Goal: Task Accomplishment & Management: Use online tool/utility

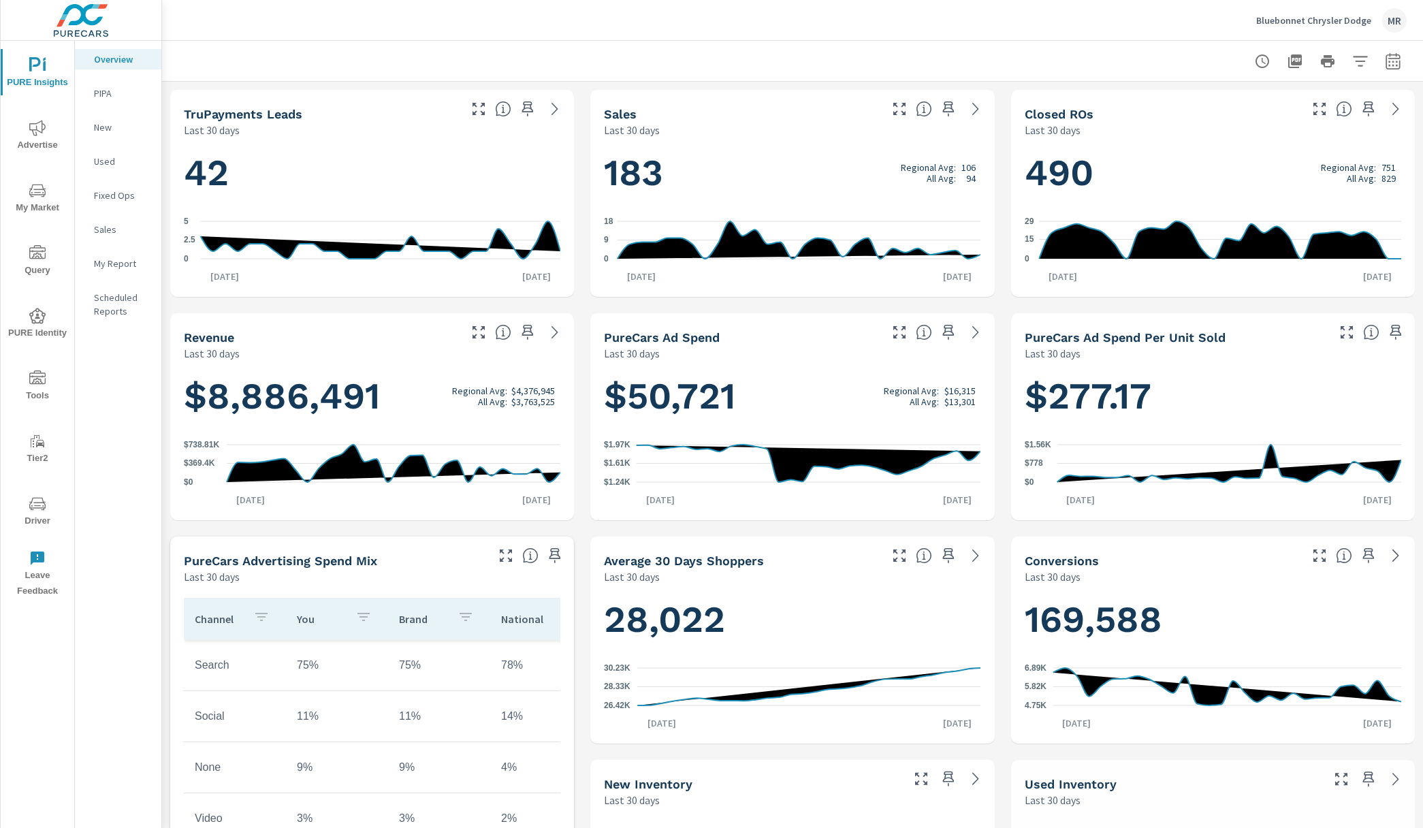
scroll to position [638, 0]
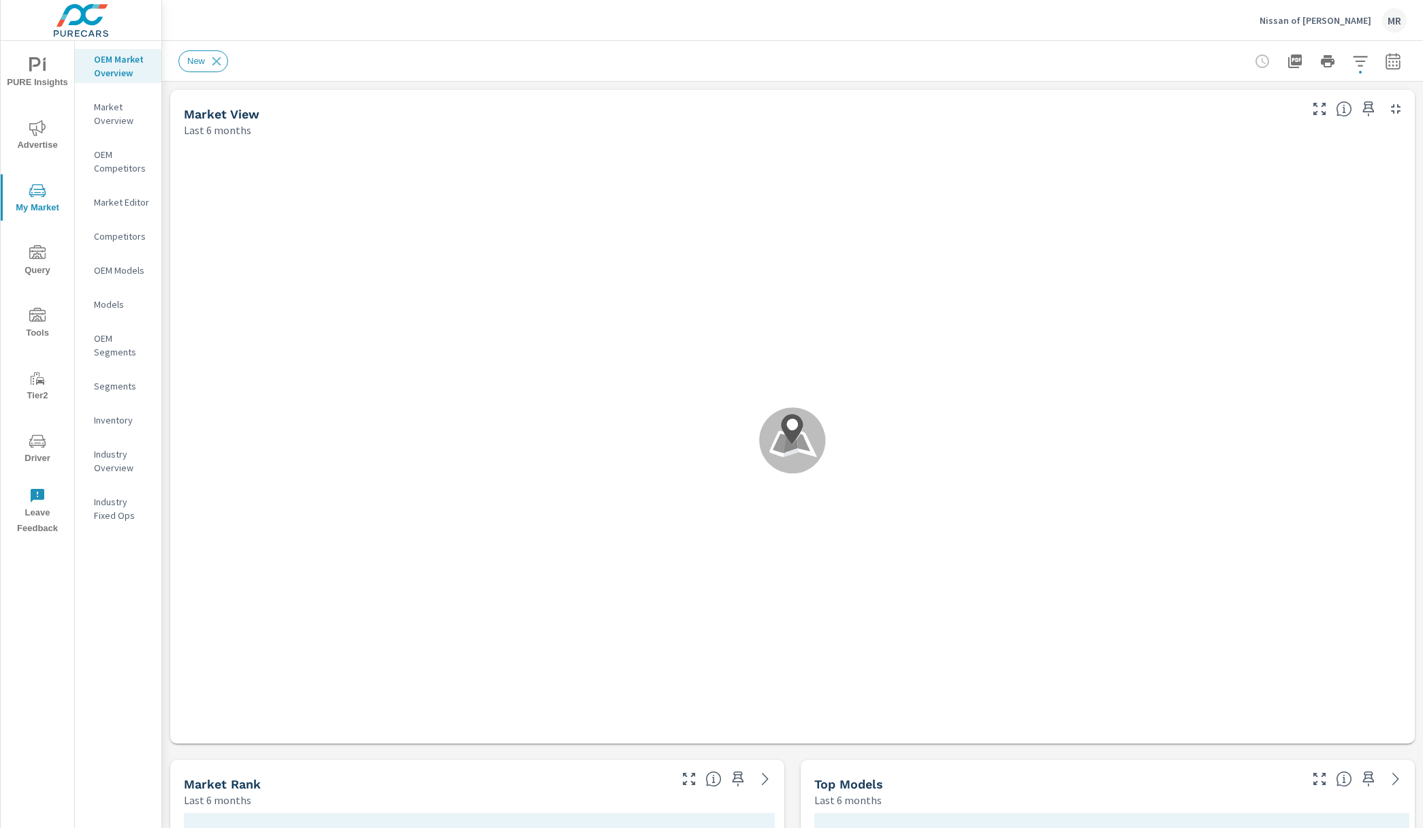
scroll to position [1, 0]
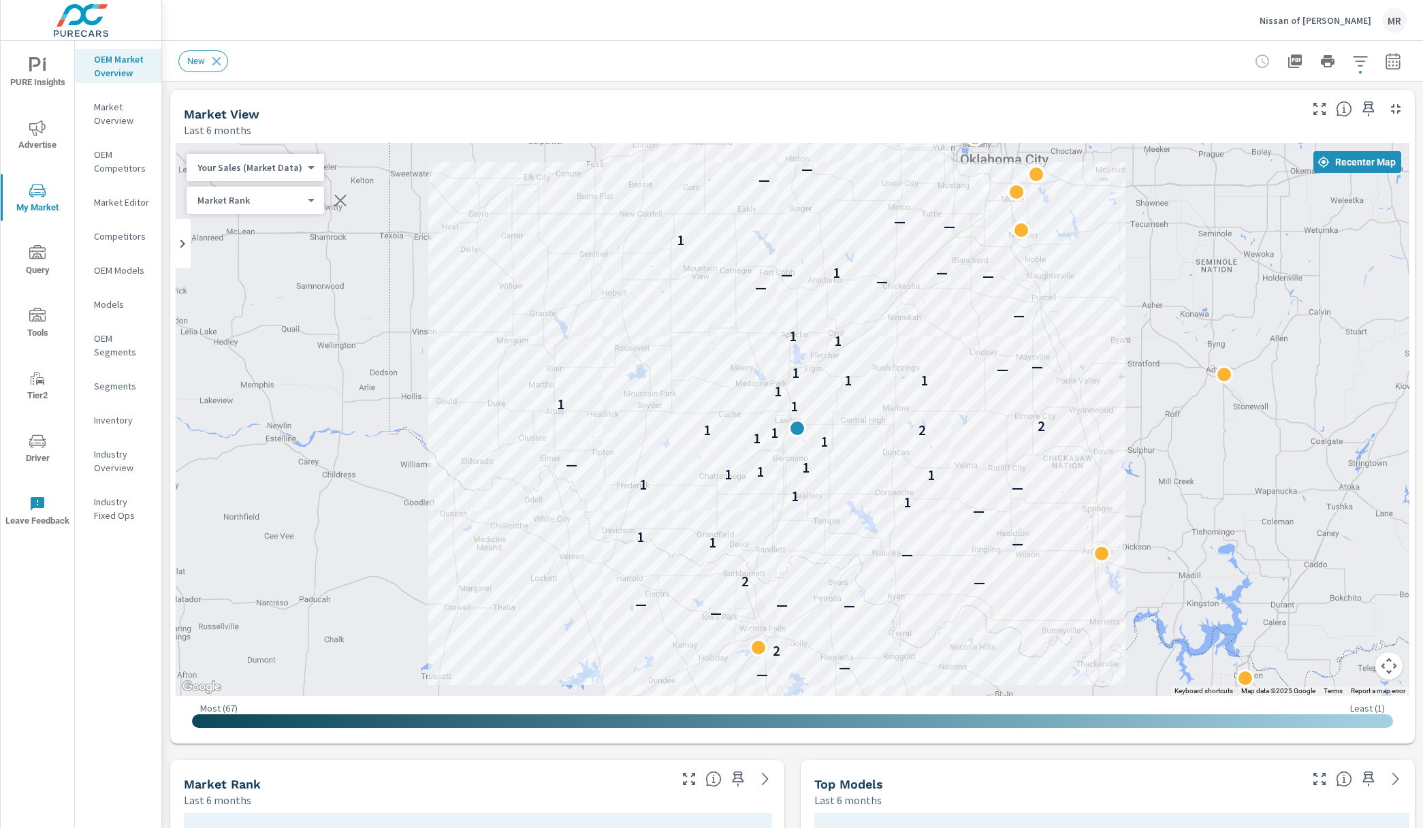
click at [1323, 23] on p "Nissan of Lawton" at bounding box center [1316, 20] width 112 height 12
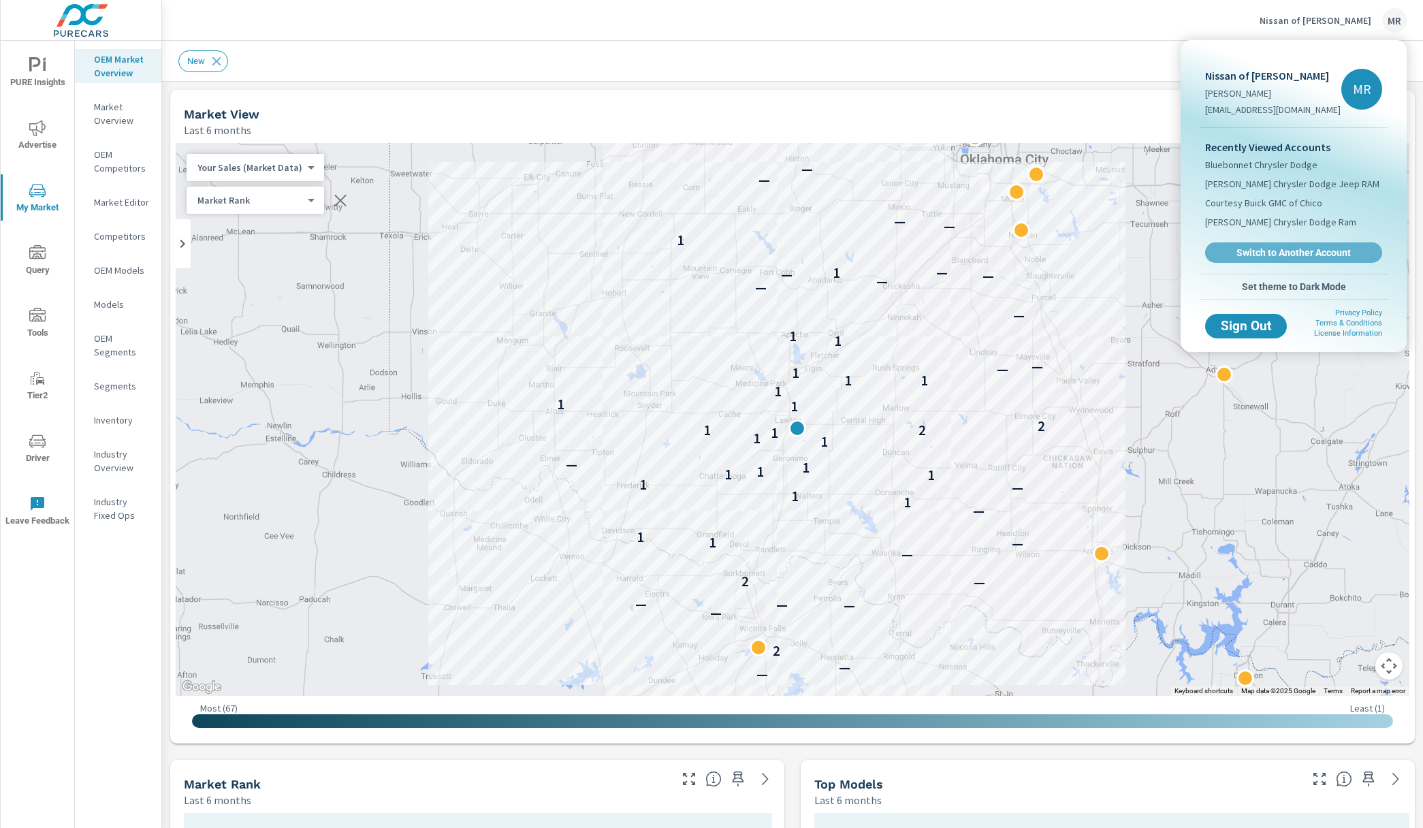
click at [1265, 249] on span "Switch to Another Account" at bounding box center [1294, 253] width 162 height 12
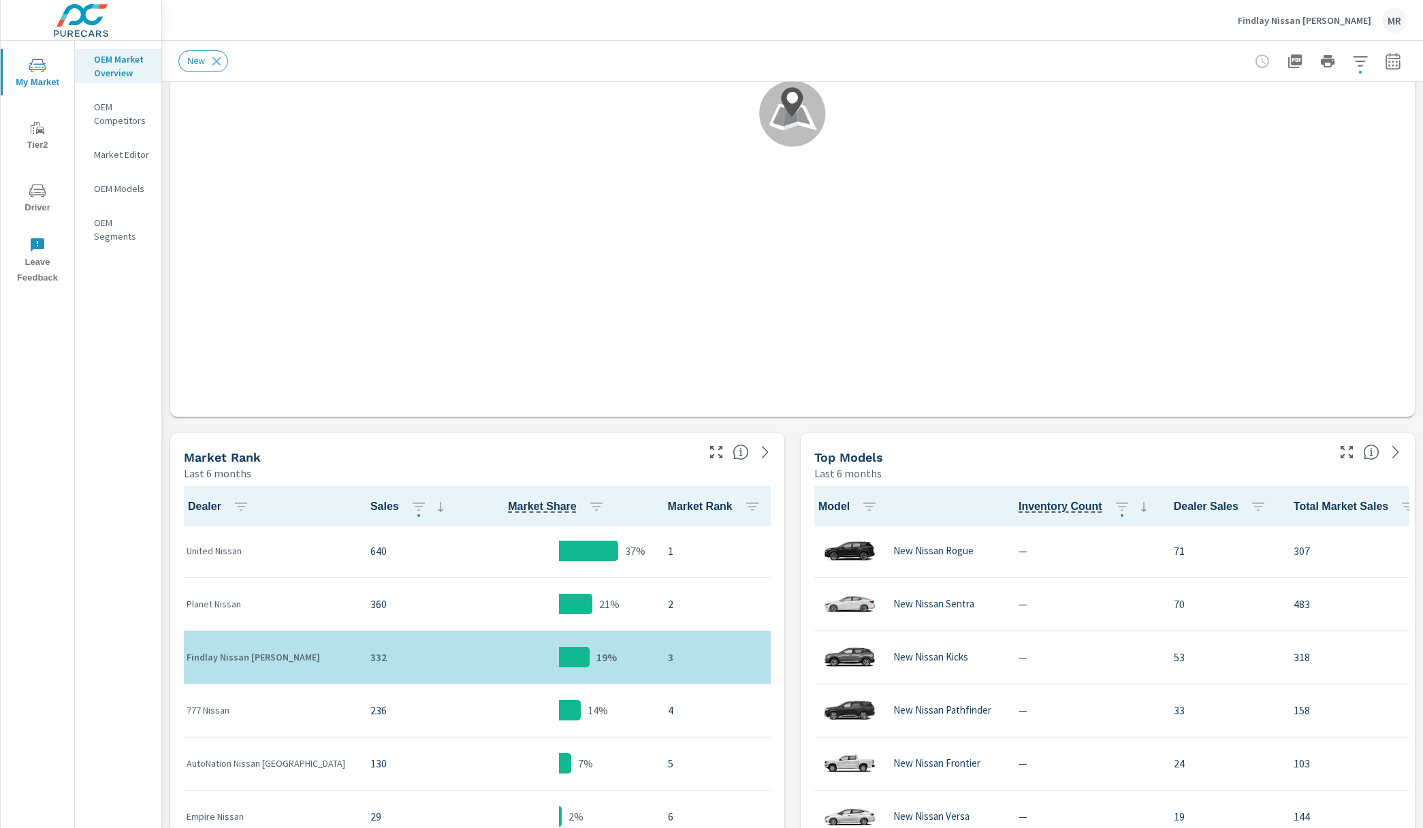
scroll to position [123, 0]
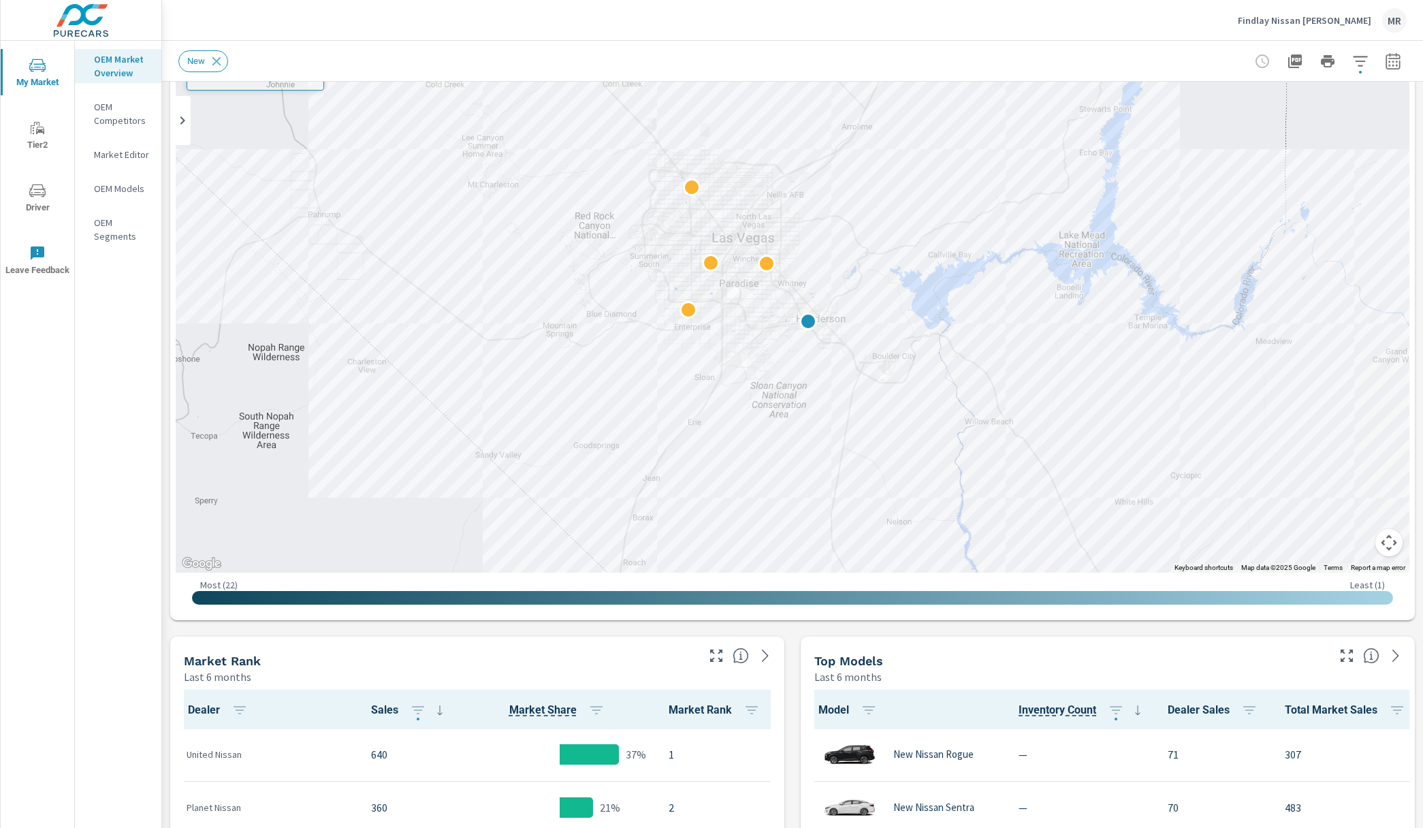
drag, startPoint x: 759, startPoint y: 410, endPoint x: 768, endPoint y: 302, distance: 108.7
click at [766, 425] on div at bounding box center [793, 296] width 1234 height 553
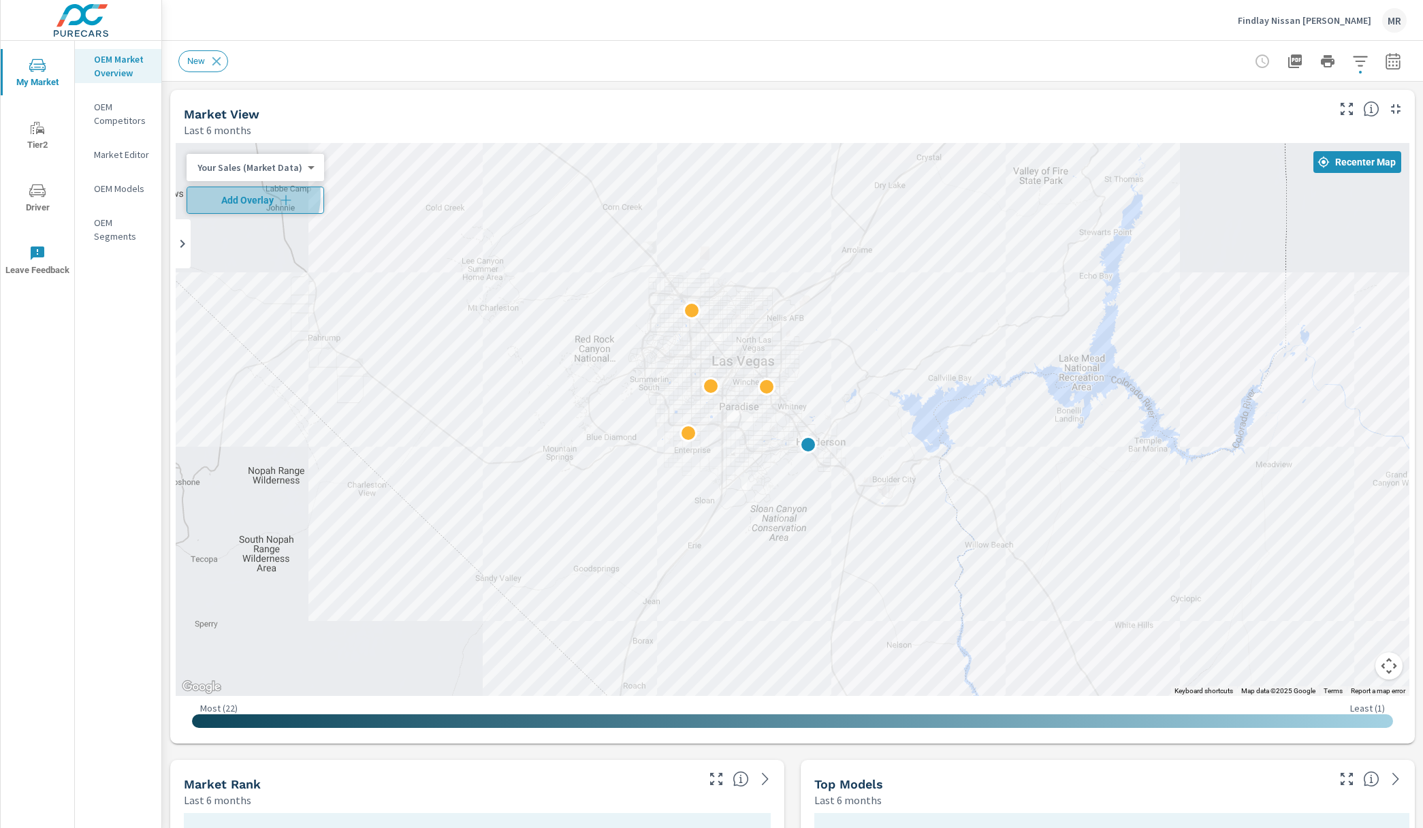
click at [247, 196] on span "Add Overlay" at bounding box center [255, 200] width 125 height 14
click at [257, 202] on body "My Market Tier2 Driver Leave Feedback OEM Market Overview OEM Competitors Marke…" at bounding box center [711, 414] width 1423 height 828
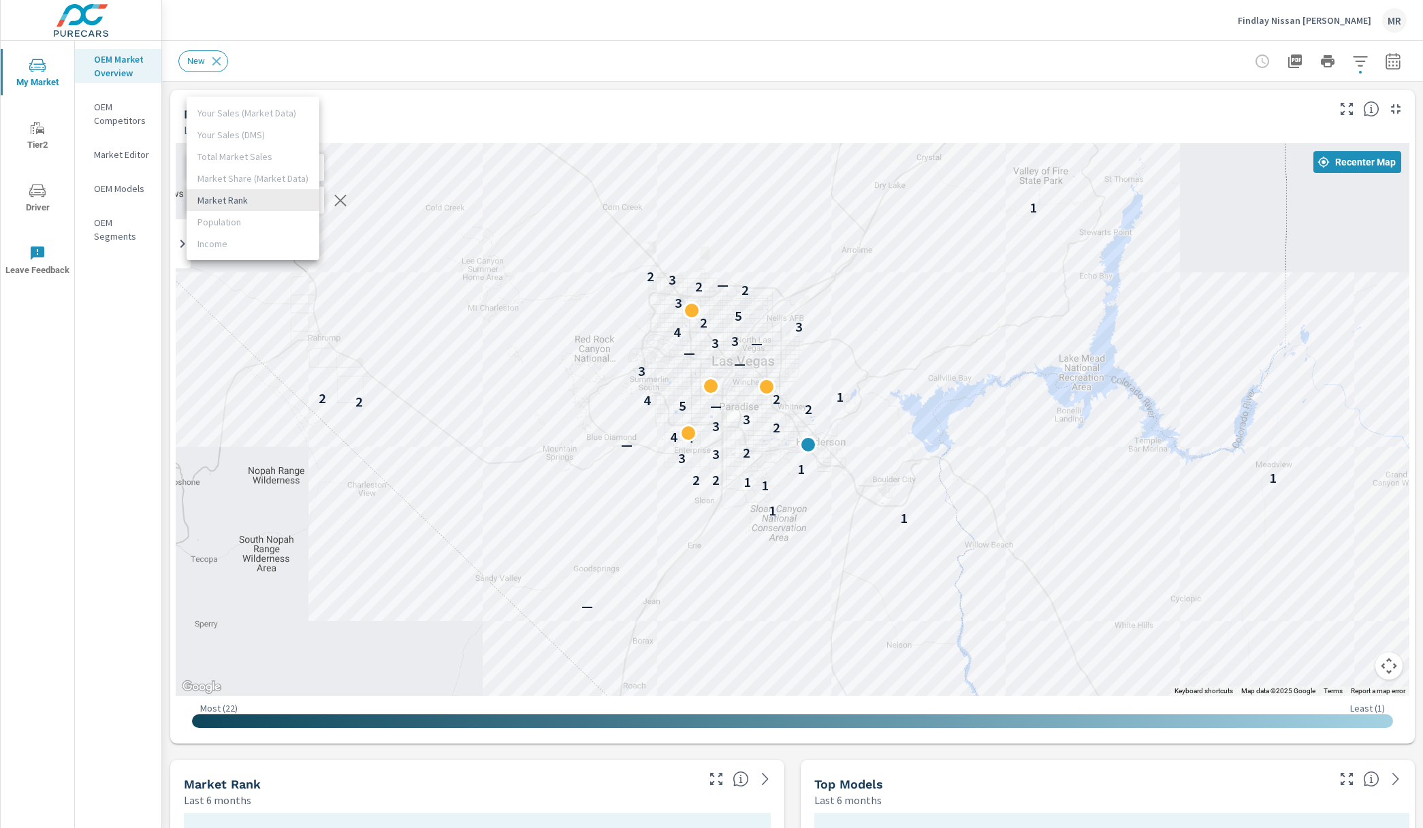
click at [257, 202] on li "Market Rank" at bounding box center [253, 200] width 133 height 22
